Goal: Information Seeking & Learning: Learn about a topic

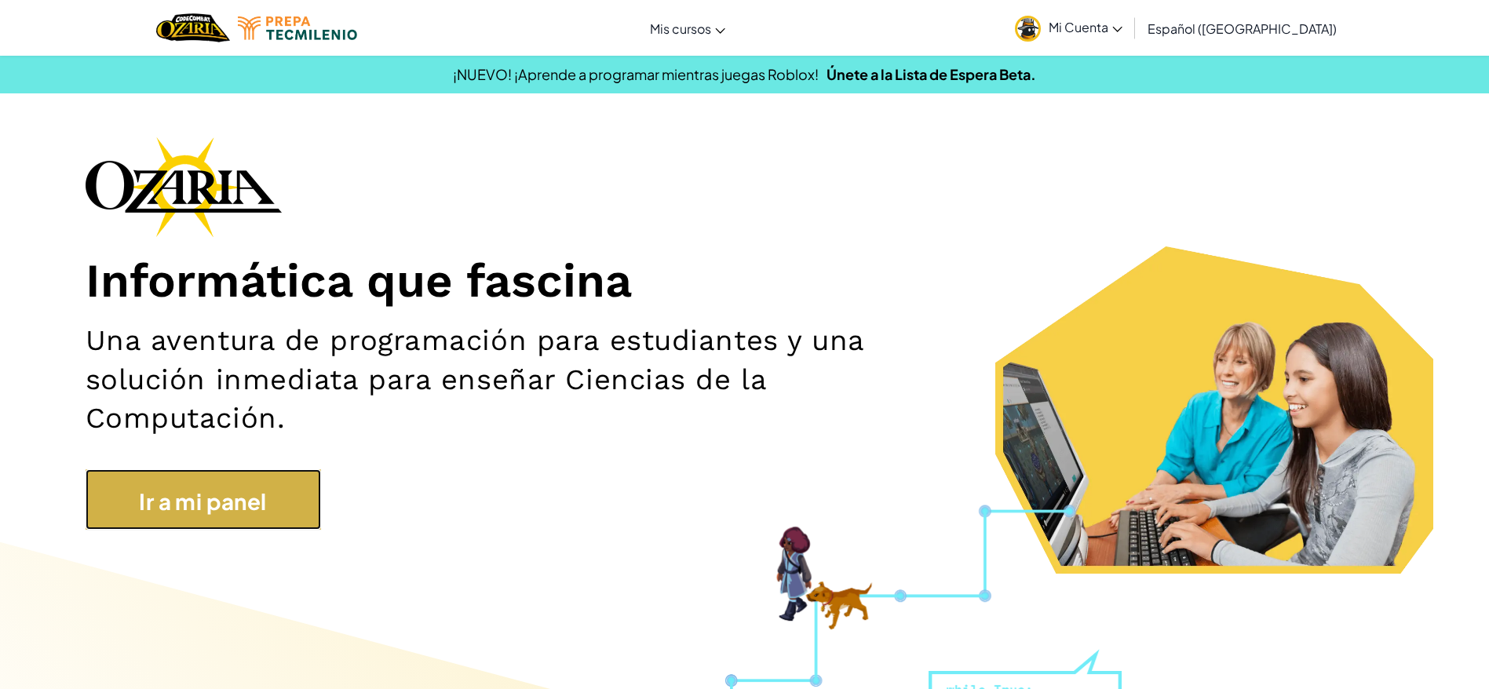
click at [275, 487] on link "Ir a mi panel" at bounding box center [203, 499] width 235 height 60
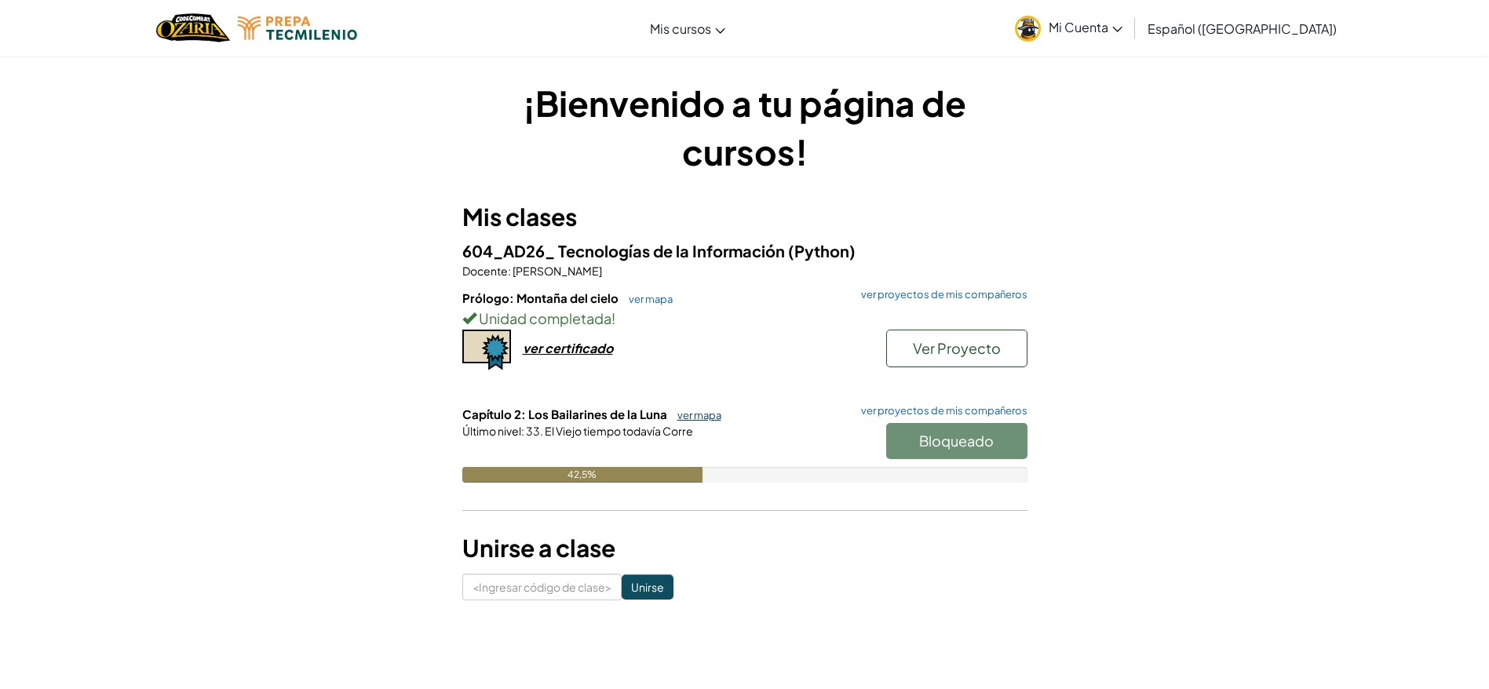
click at [687, 413] on font "ver mapa" at bounding box center [699, 415] width 44 height 13
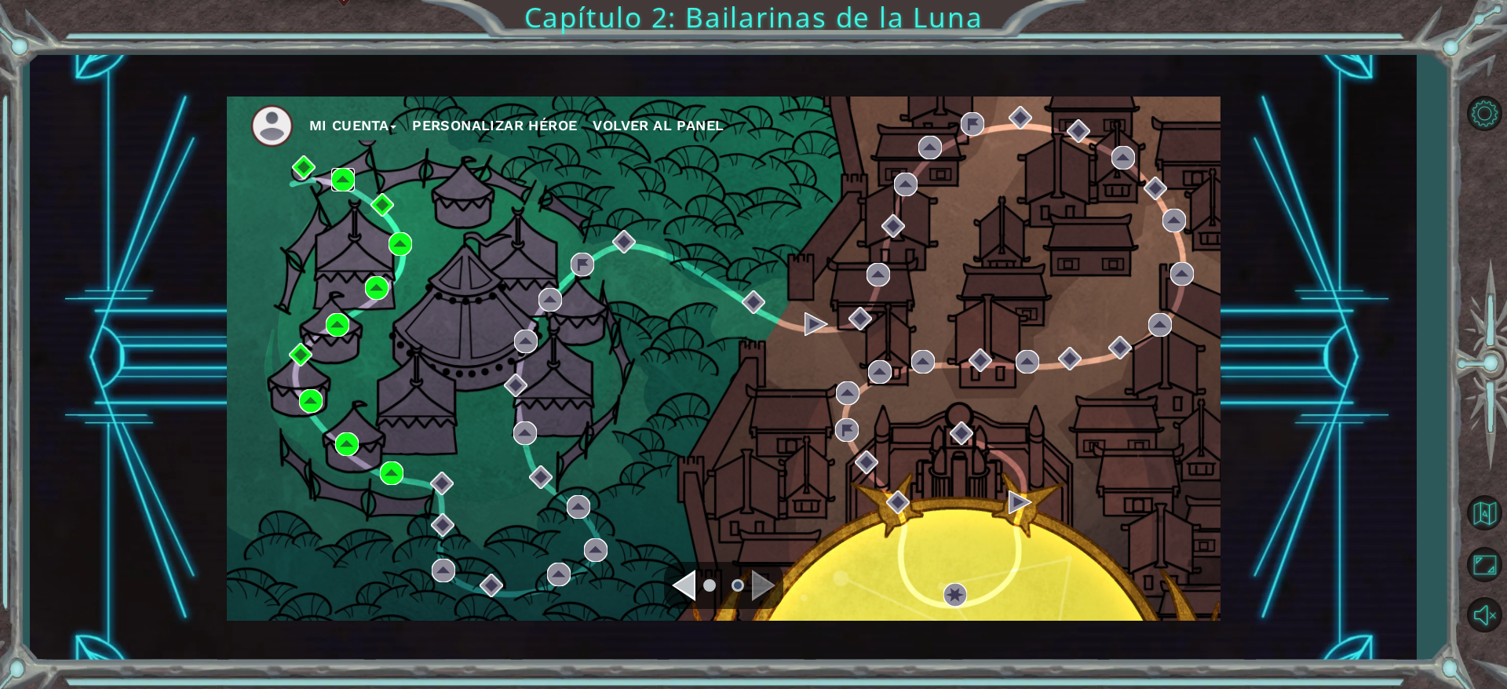
click at [342, 180] on img at bounding box center [343, 180] width 24 height 24
